Goal: Obtain resource: Download file/media

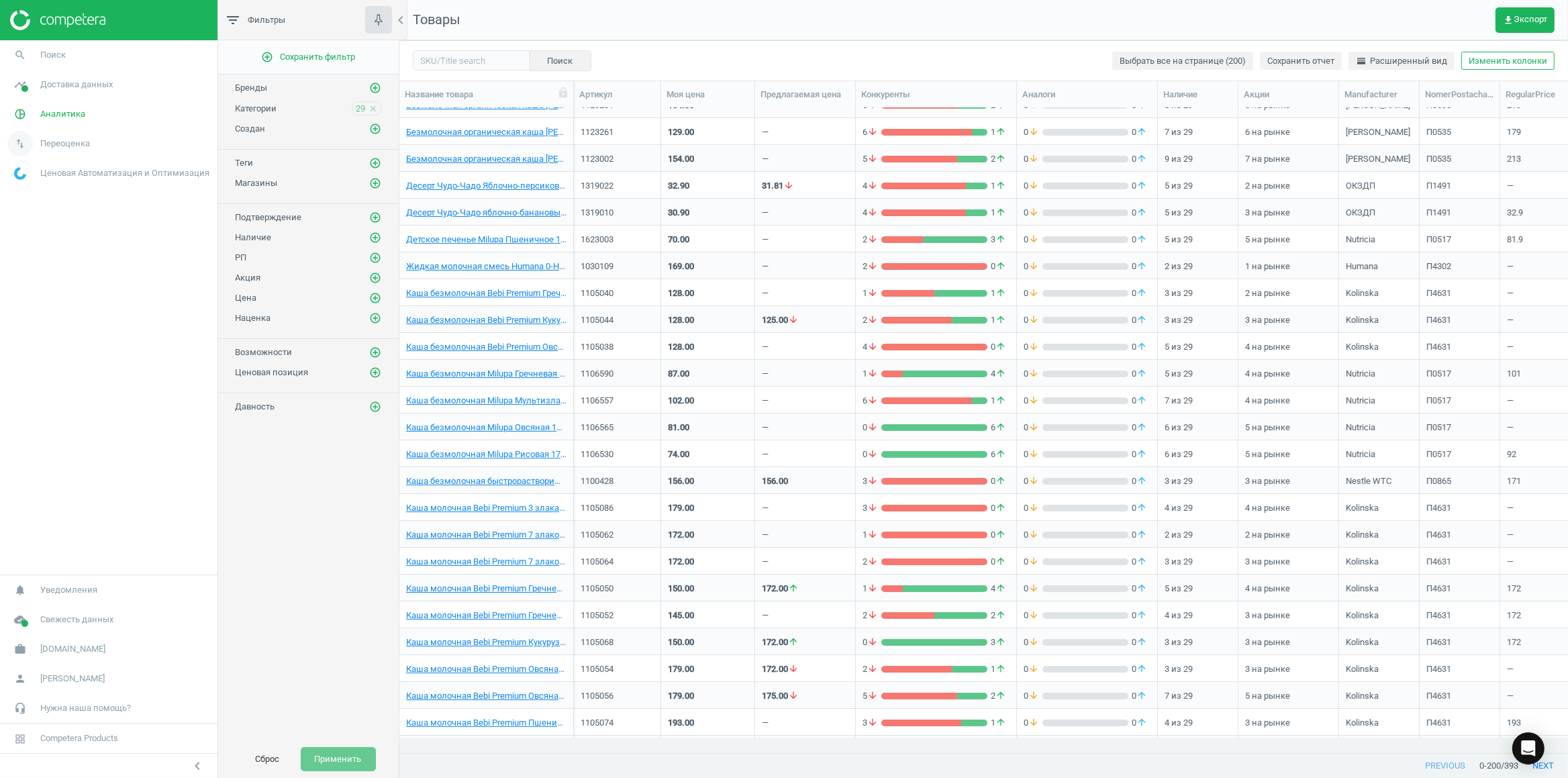
scroll to position [615, 1154]
click at [50, 145] on span "Переоценка" at bounding box center [65, 144] width 49 height 12
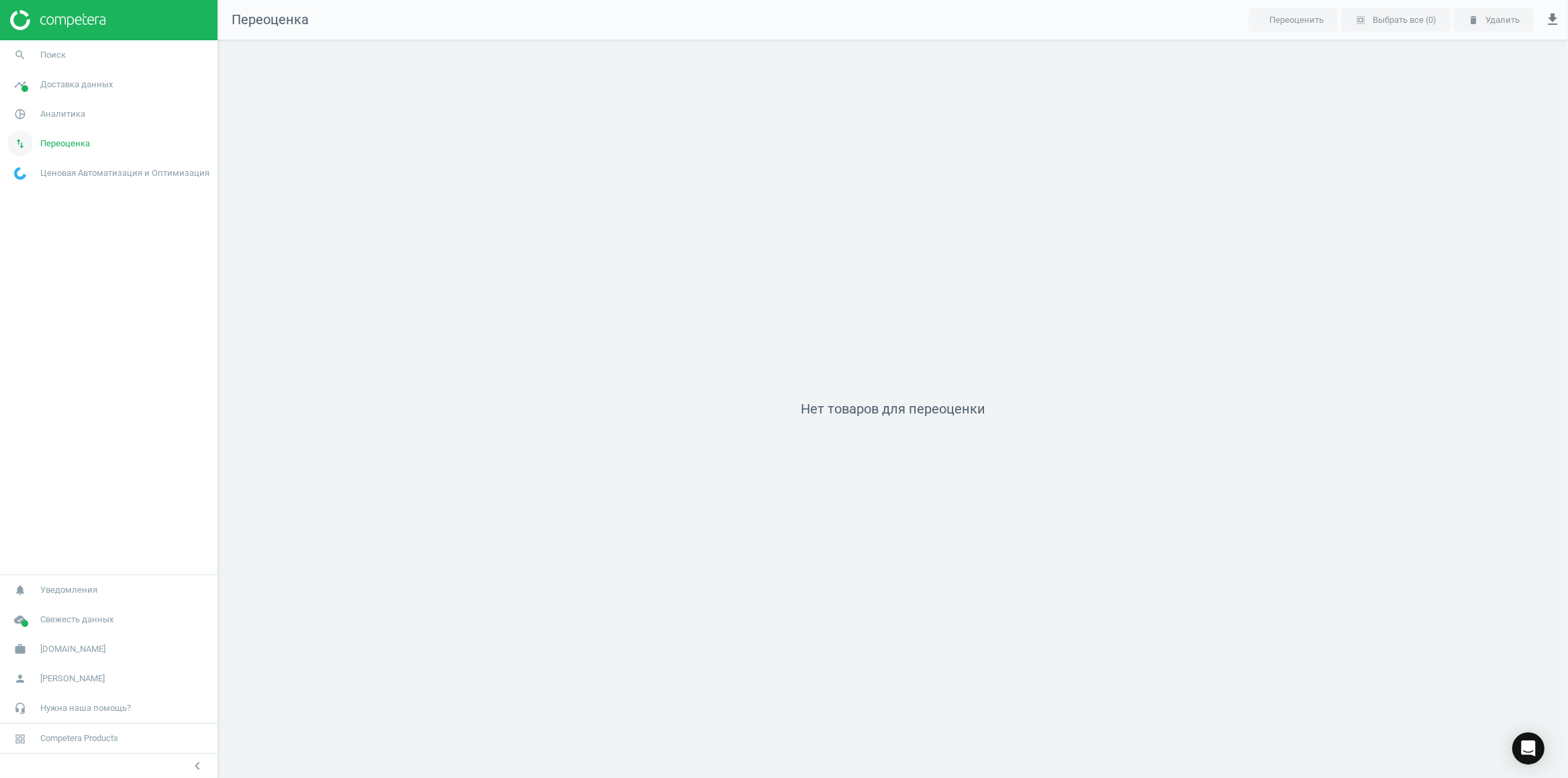
scroll to position [752, 1363]
click at [63, 114] on span "Аналитика" at bounding box center [62, 114] width 45 height 12
click at [72, 87] on span "Доставка данных" at bounding box center [76, 84] width 72 height 12
click at [20, 112] on span "Обзор" at bounding box center [26, 113] width 23 height 11
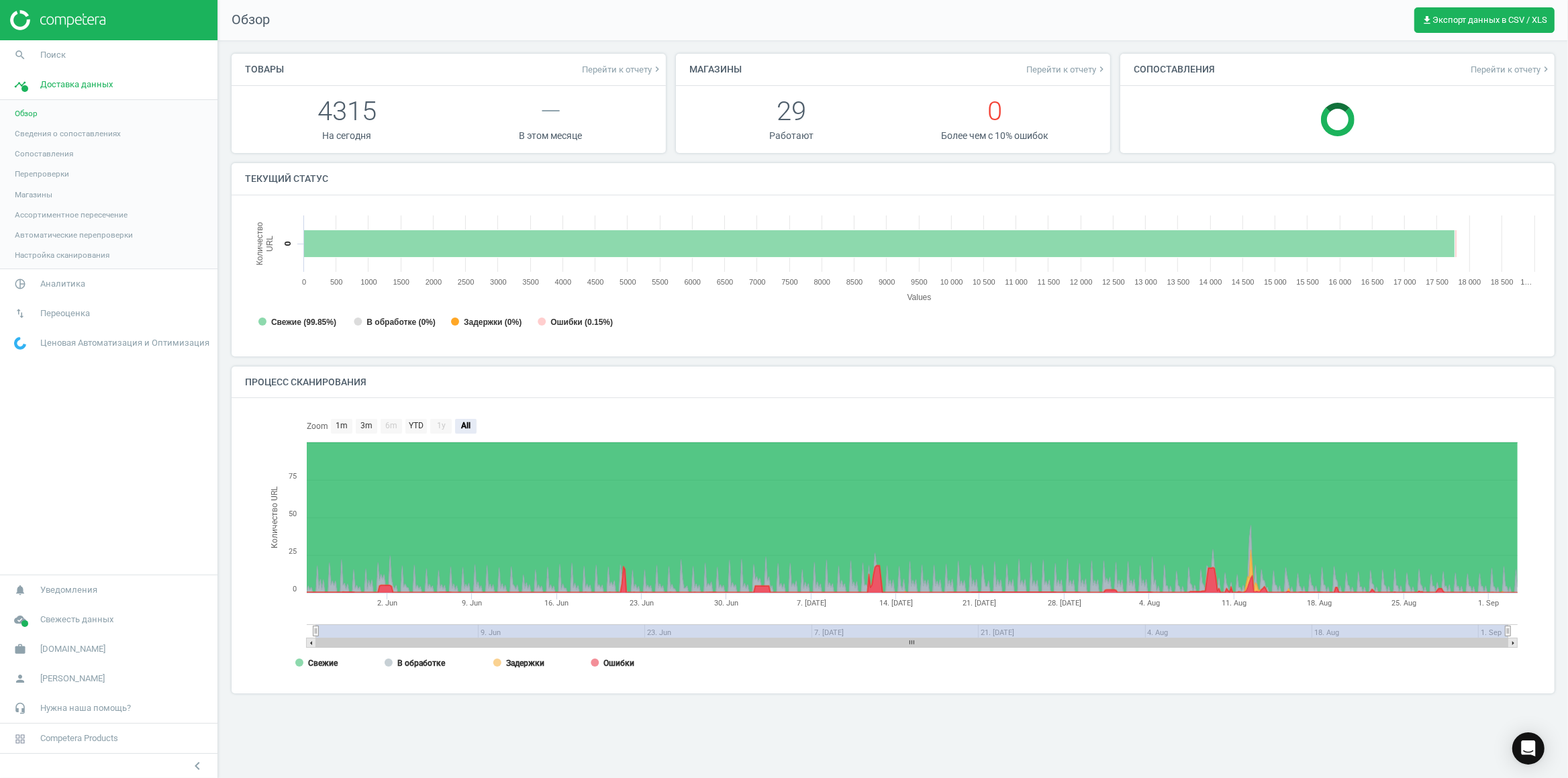
scroll to position [283, 1310]
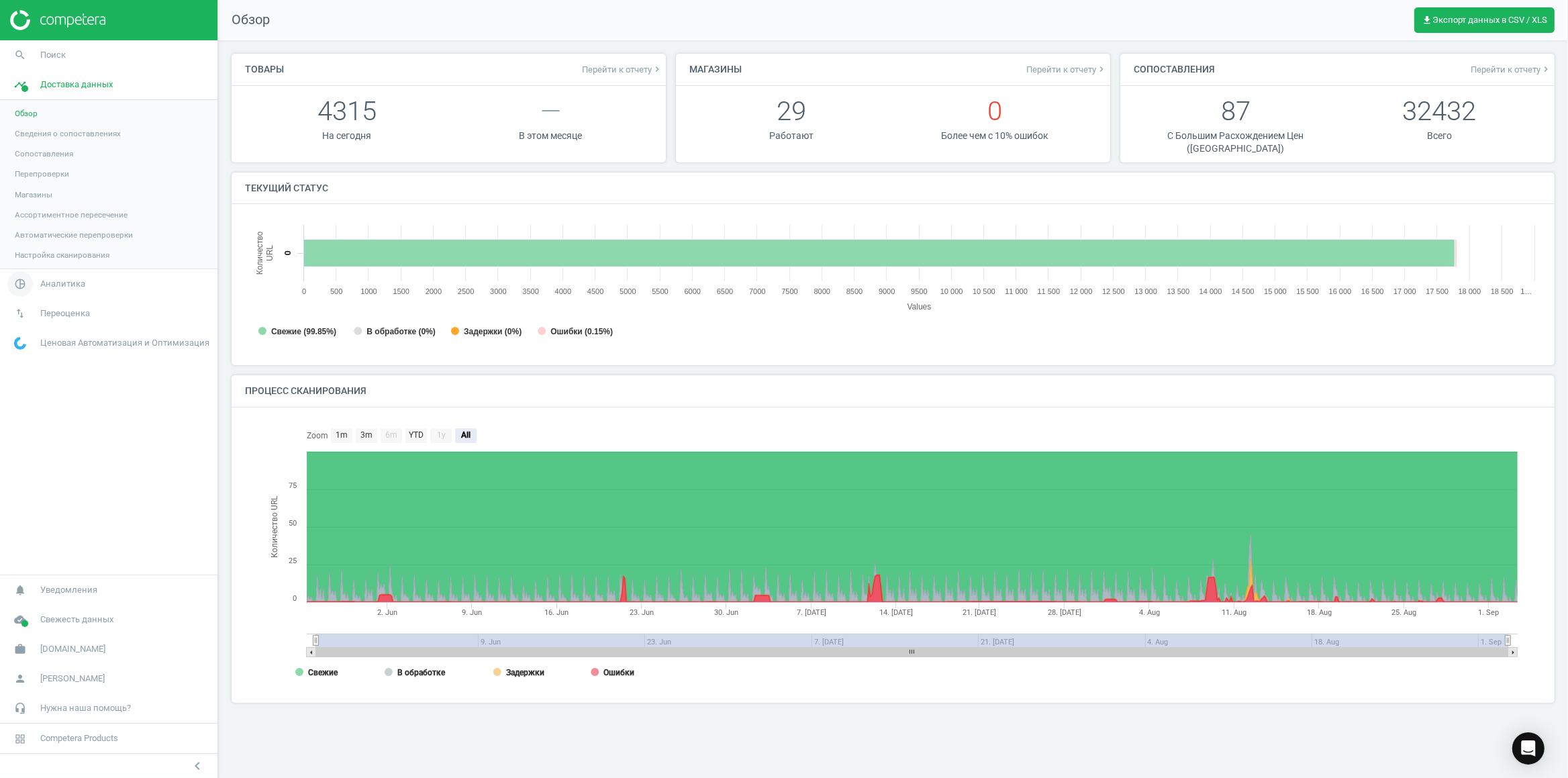
click at [57, 281] on span "Аналитика" at bounding box center [62, 284] width 45 height 12
click at [68, 321] on link "swap_vert Переоценка" at bounding box center [109, 314] width 218 height 30
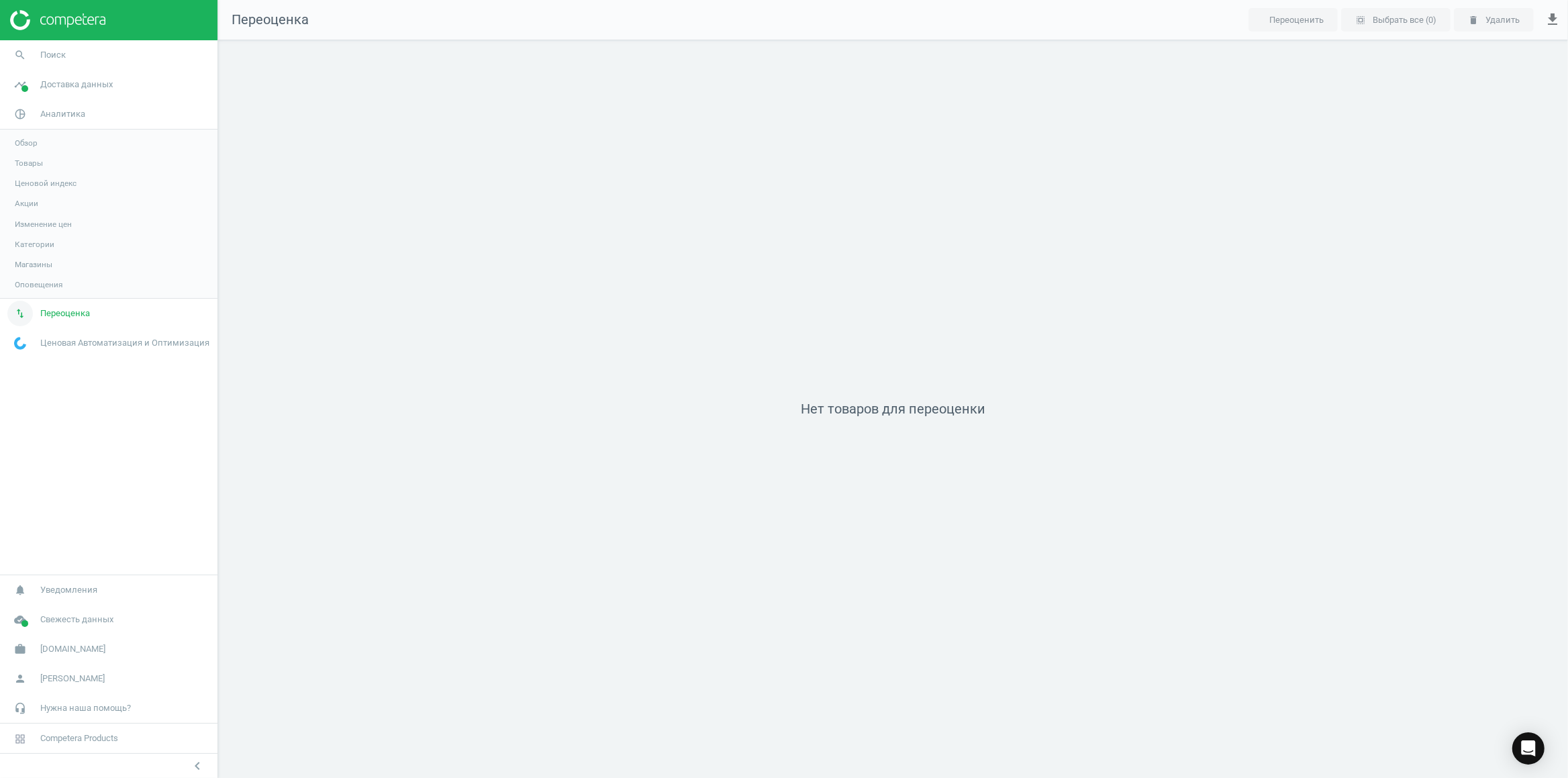
scroll to position [752, 1363]
click at [46, 9] on div at bounding box center [109, 20] width 218 height 41
click at [59, 27] on img at bounding box center [57, 20] width 95 height 20
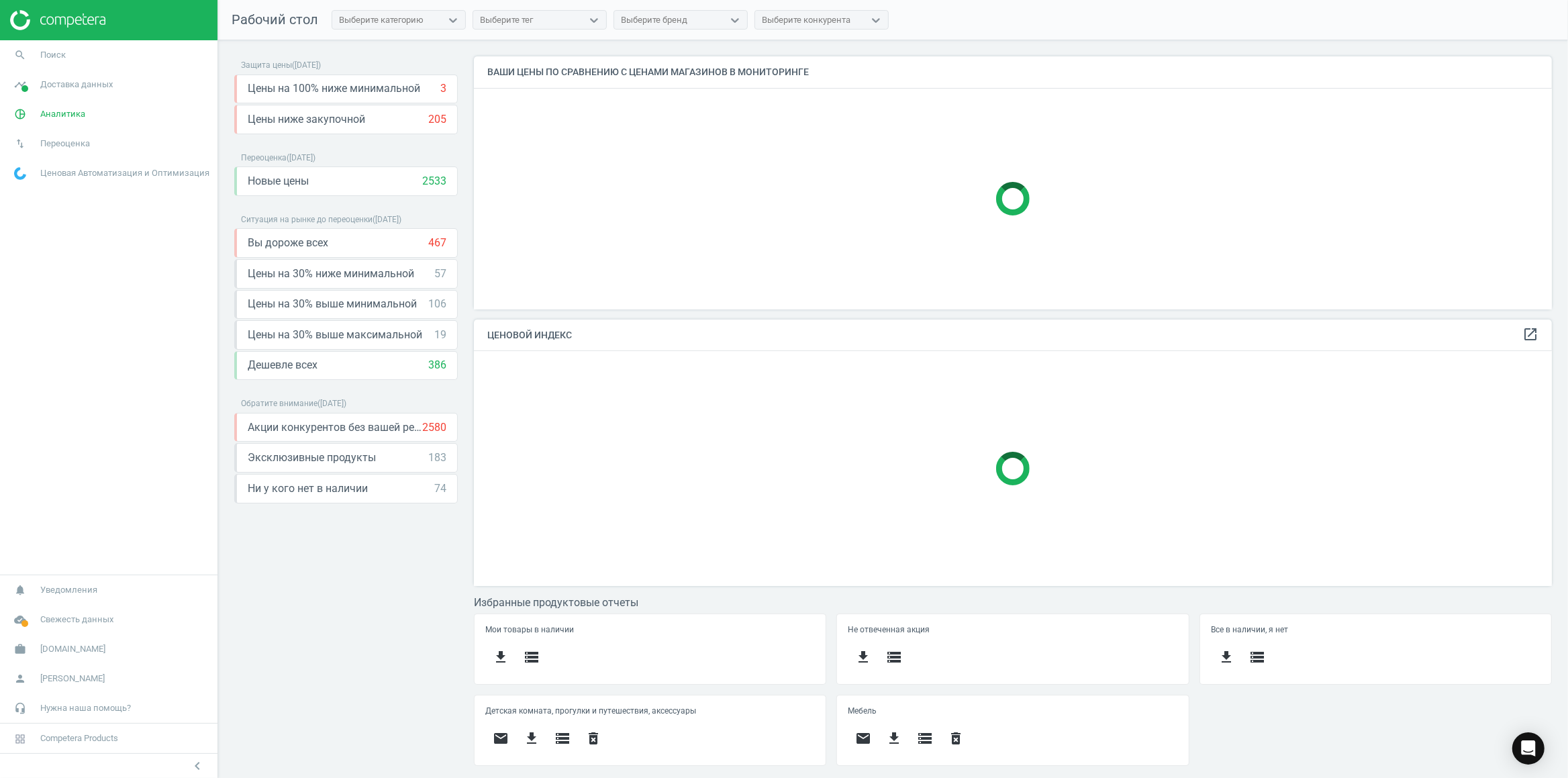
scroll to position [21, 21]
click at [339, 250] on div "Вы дороже всех 467 keyboard_arrow_down" at bounding box center [346, 243] width 199 height 15
click at [442, 247] on icon "keyboard_arrow_down" at bounding box center [443, 243] width 16 height 16
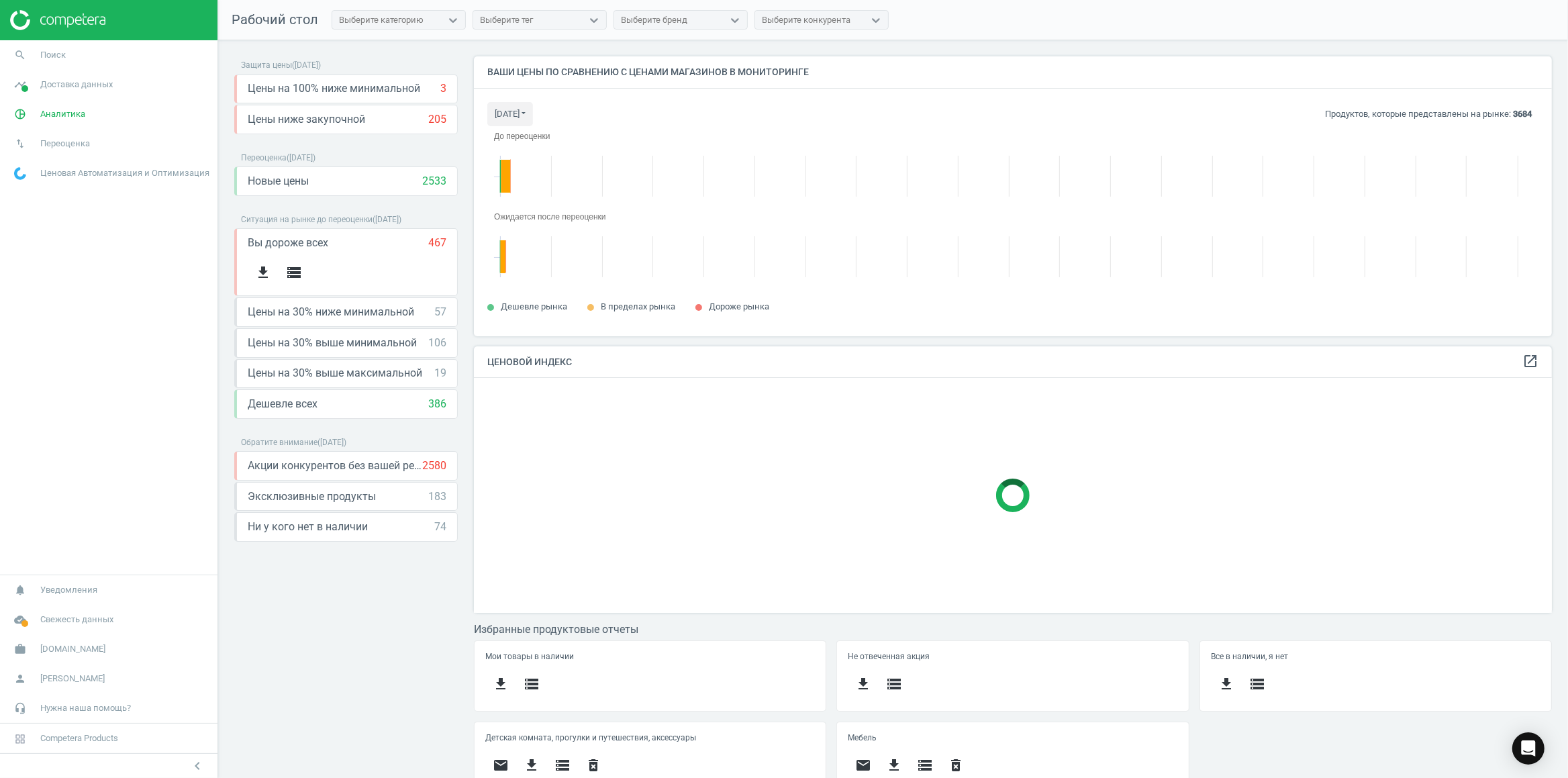
scroll to position [294, 1077]
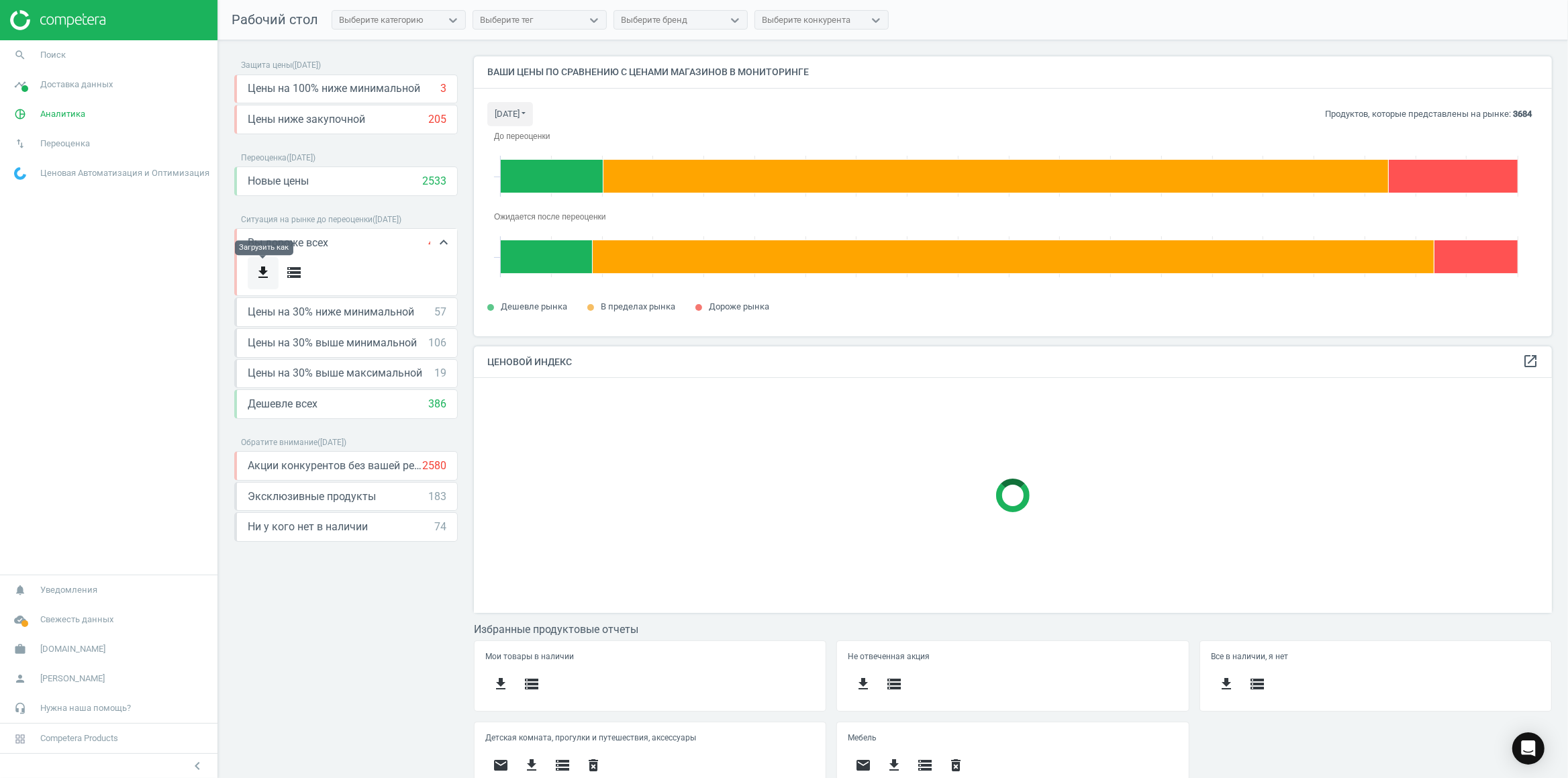
click at [262, 274] on icon "get_app" at bounding box center [263, 272] width 16 height 16
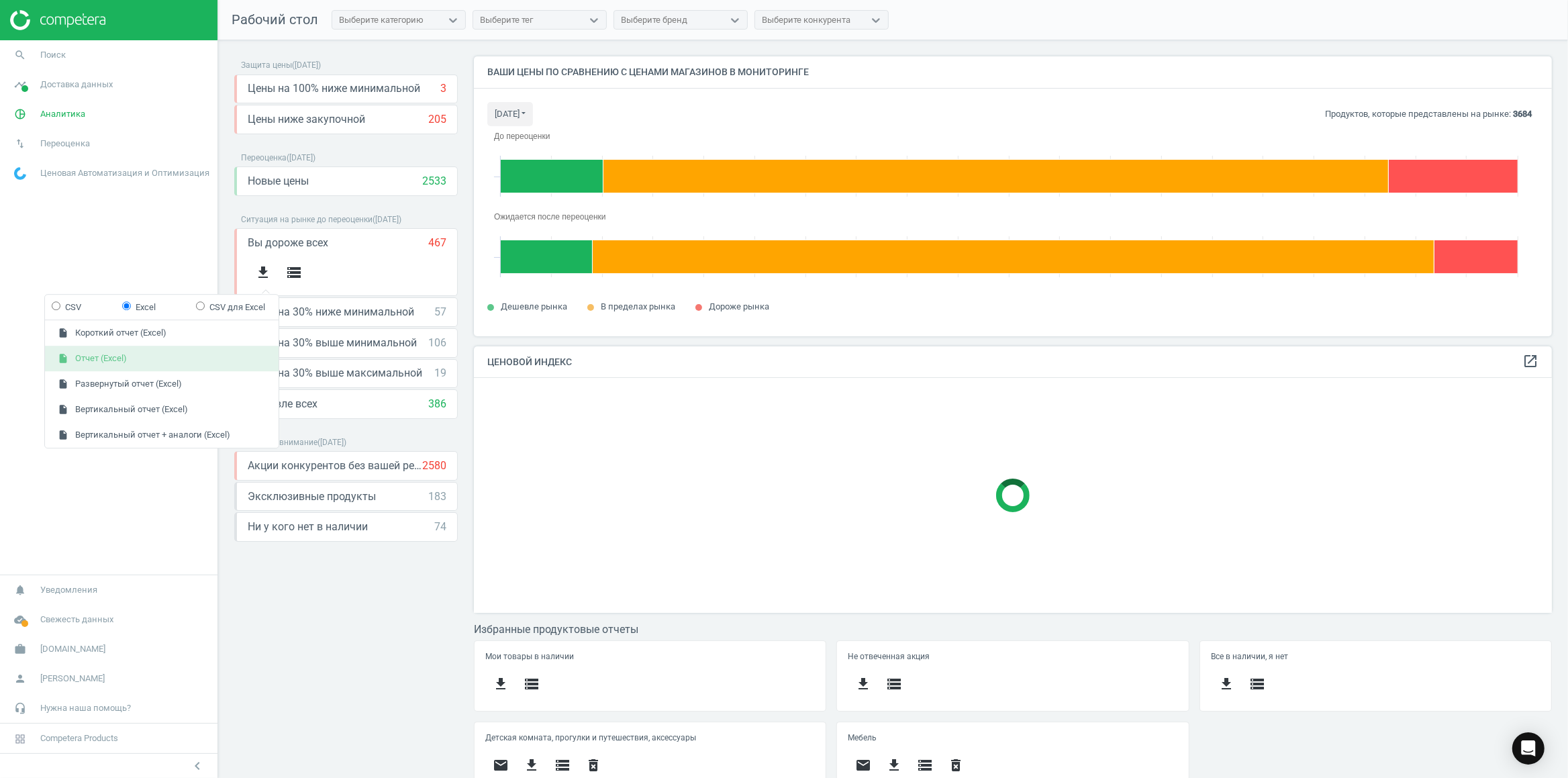
click at [101, 365] on button "insert_drive_file Отчет (Excel)" at bounding box center [161, 359] width 233 height 26
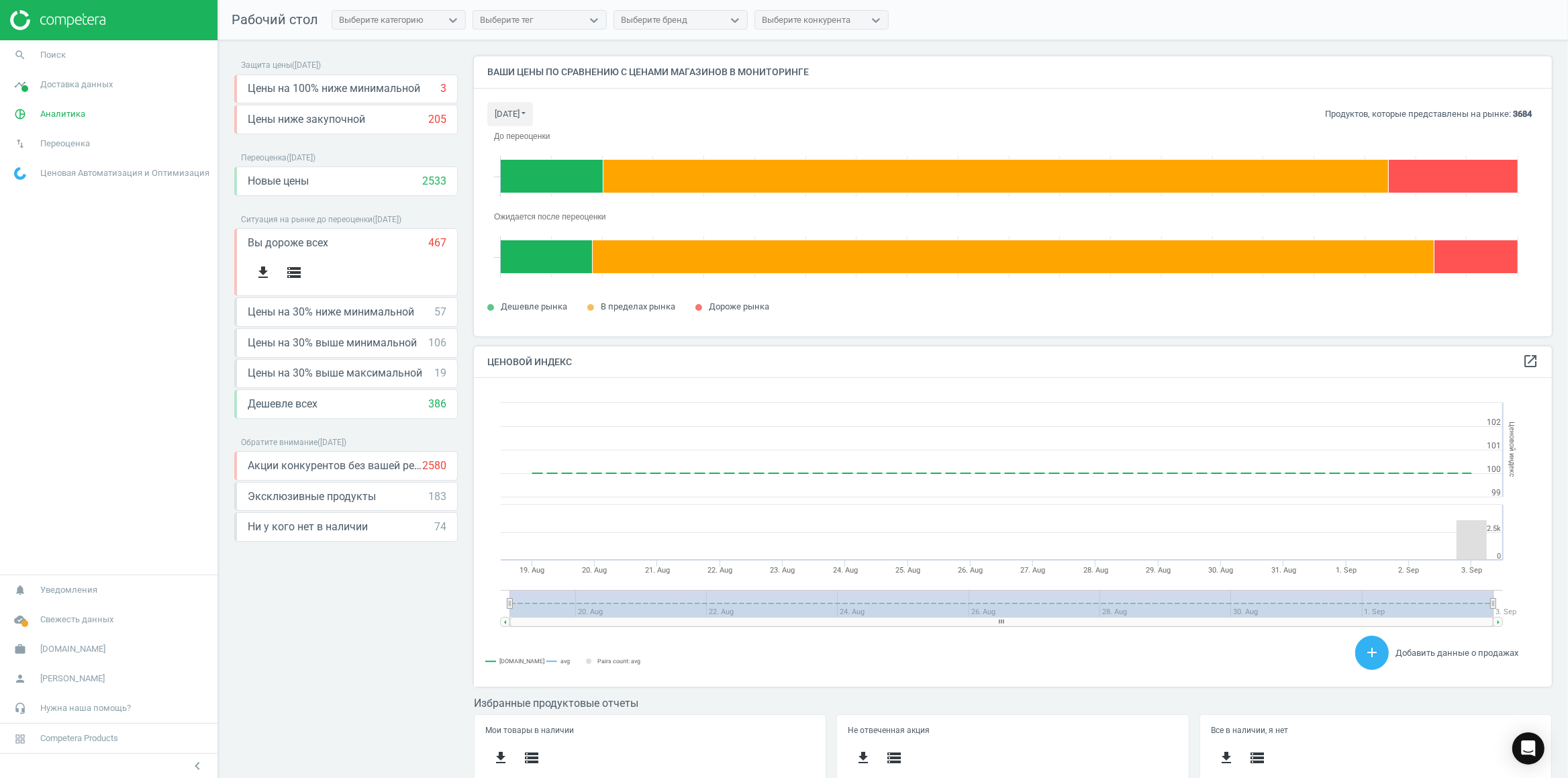
scroll to position [324, 1077]
